Goal: Information Seeking & Learning: Find specific page/section

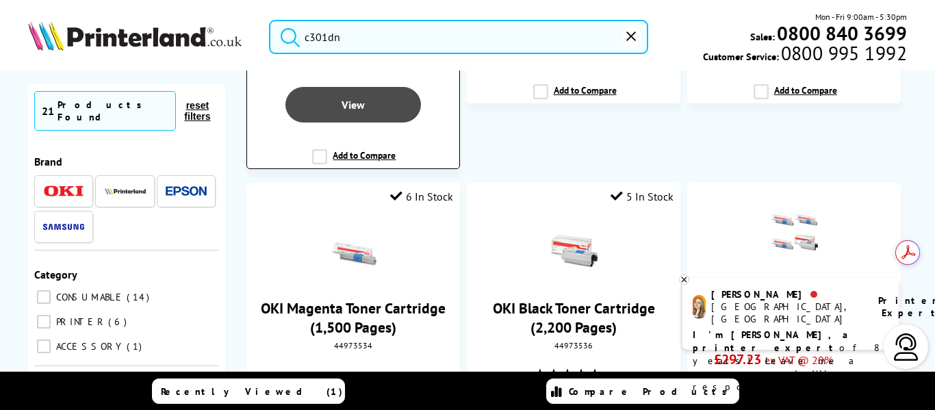
scroll to position [480, 0]
type input "c301dn"
click at [365, 99] on link "View" at bounding box center [352, 104] width 135 height 36
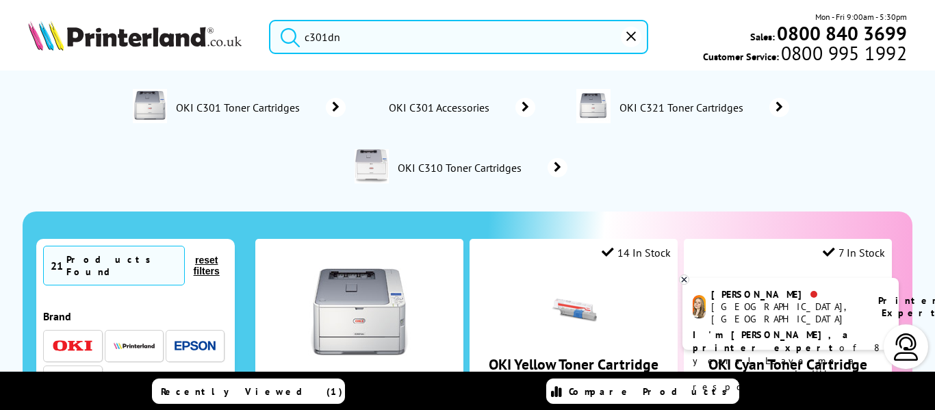
type input "c301dn"
click at [270, 20] on button "submit" at bounding box center [287, 35] width 34 height 30
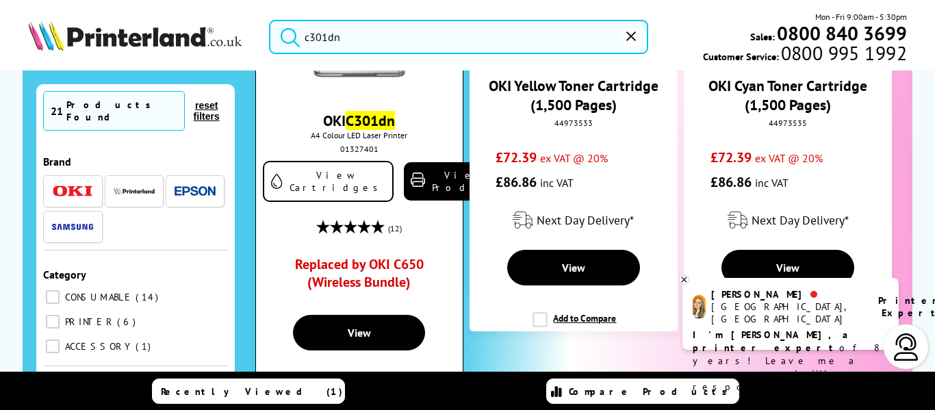
scroll to position [343, 0]
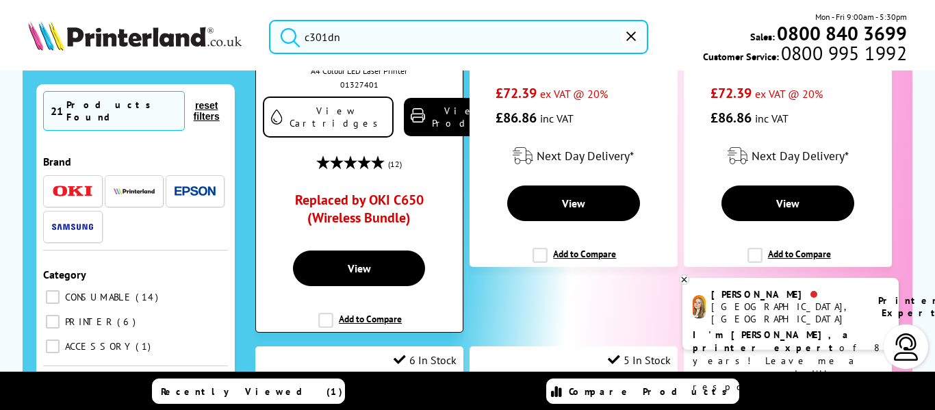
click at [354, 201] on link "Replaced by OKI C650 (Wireless Bundle)" at bounding box center [359, 212] width 154 height 42
click at [355, 201] on link "Replaced by OKI C650 (Wireless Bundle)" at bounding box center [359, 212] width 154 height 42
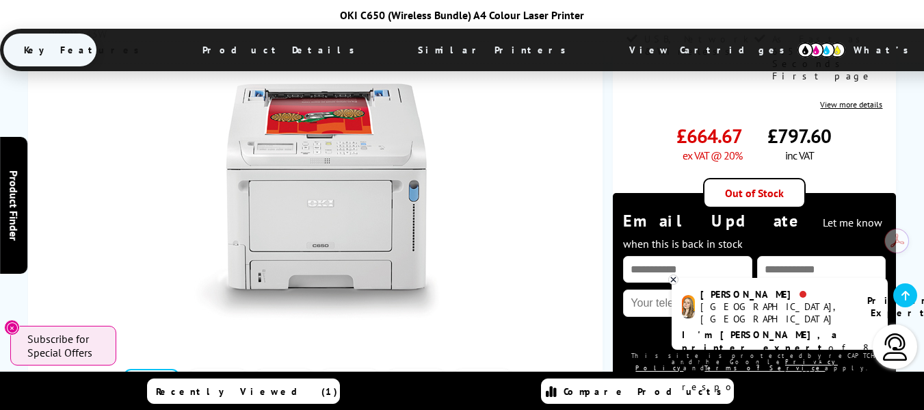
scroll to position [342, 0]
